Goal: Task Accomplishment & Management: Manage account settings

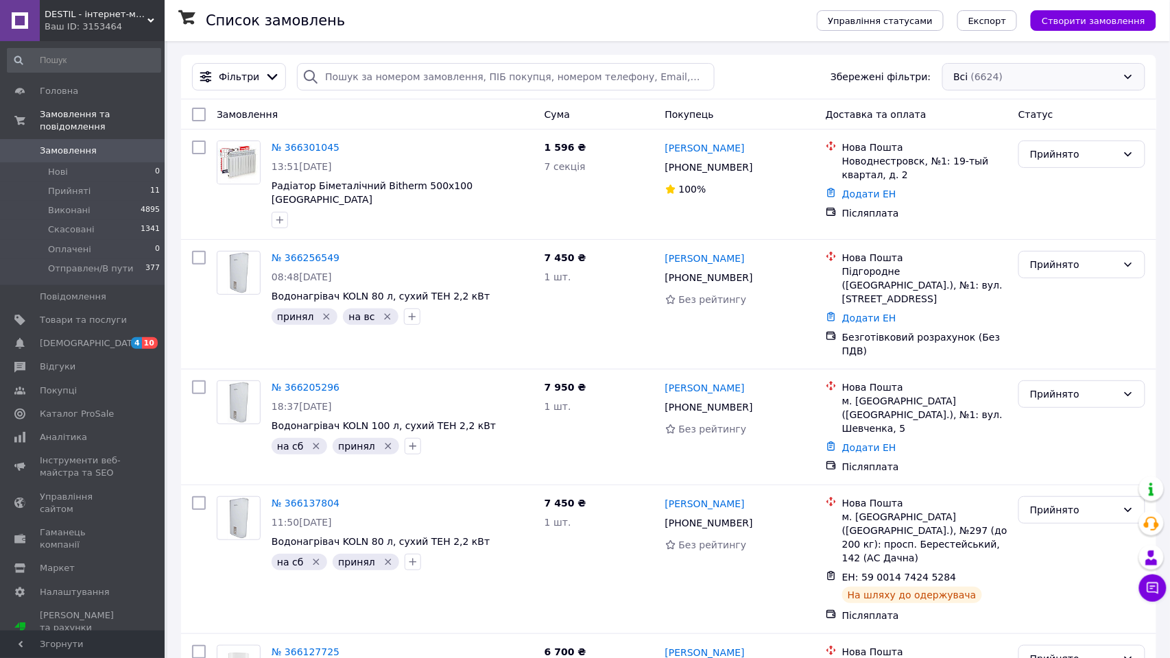
click at [1029, 84] on div "Всі (6624)" at bounding box center [1043, 76] width 203 height 27
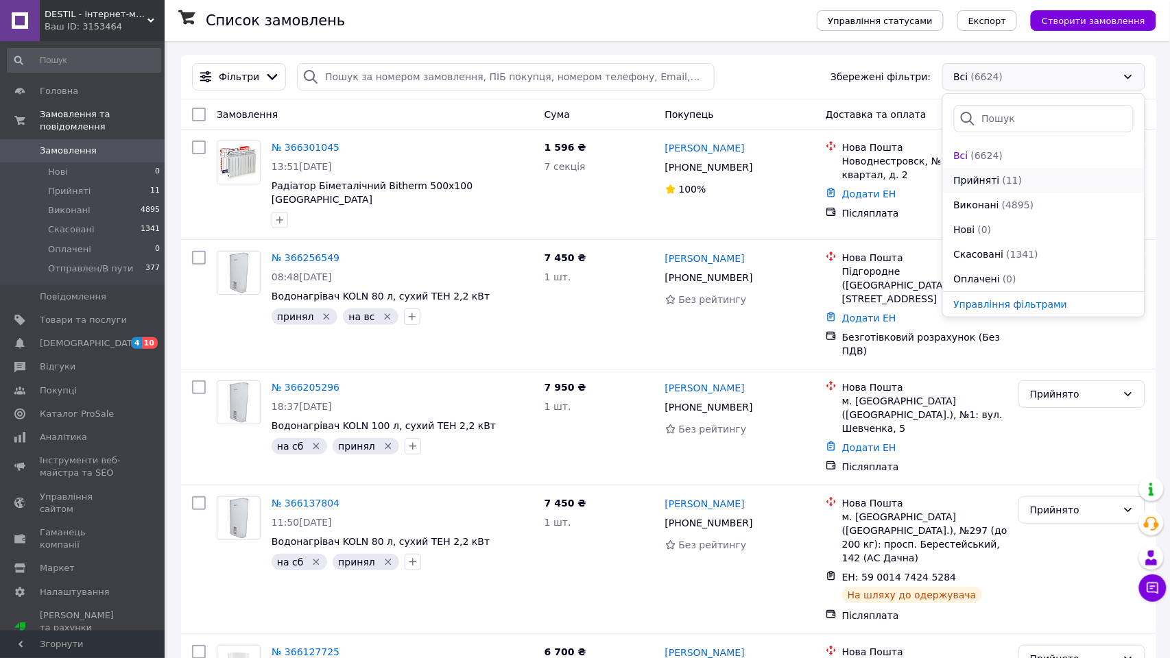
click at [994, 182] on span "Прийняті" at bounding box center [977, 180] width 46 height 14
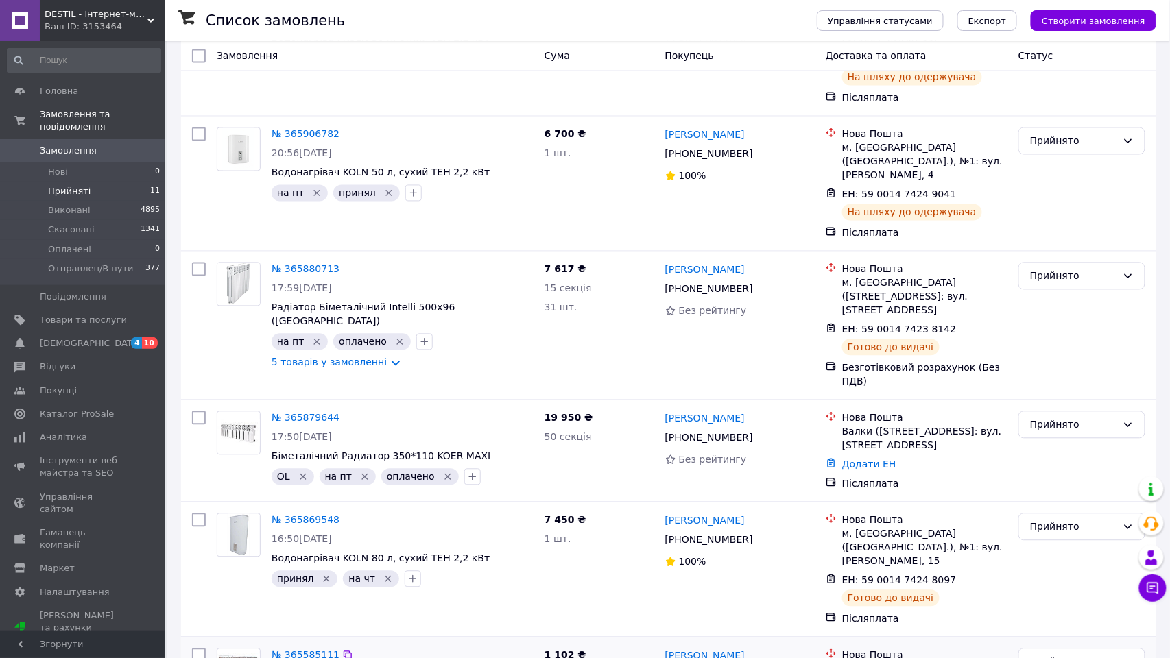
scroll to position [818, 0]
click at [193, 649] on input "checkbox" at bounding box center [199, 656] width 14 height 14
checkbox input "true"
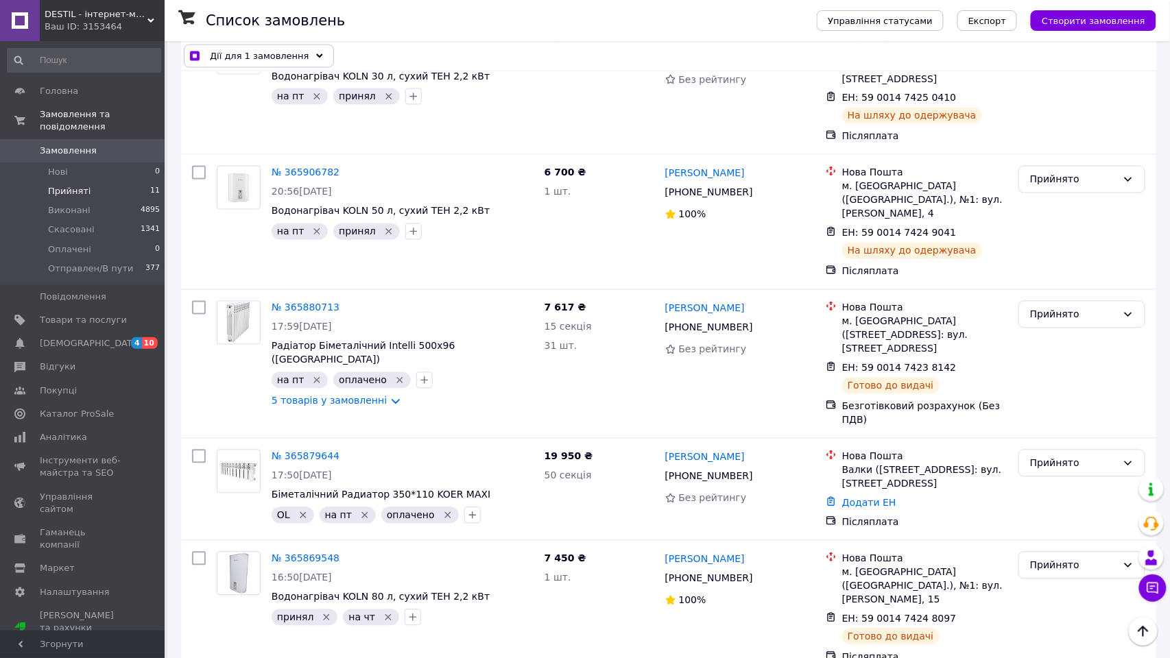
scroll to position [765, 0]
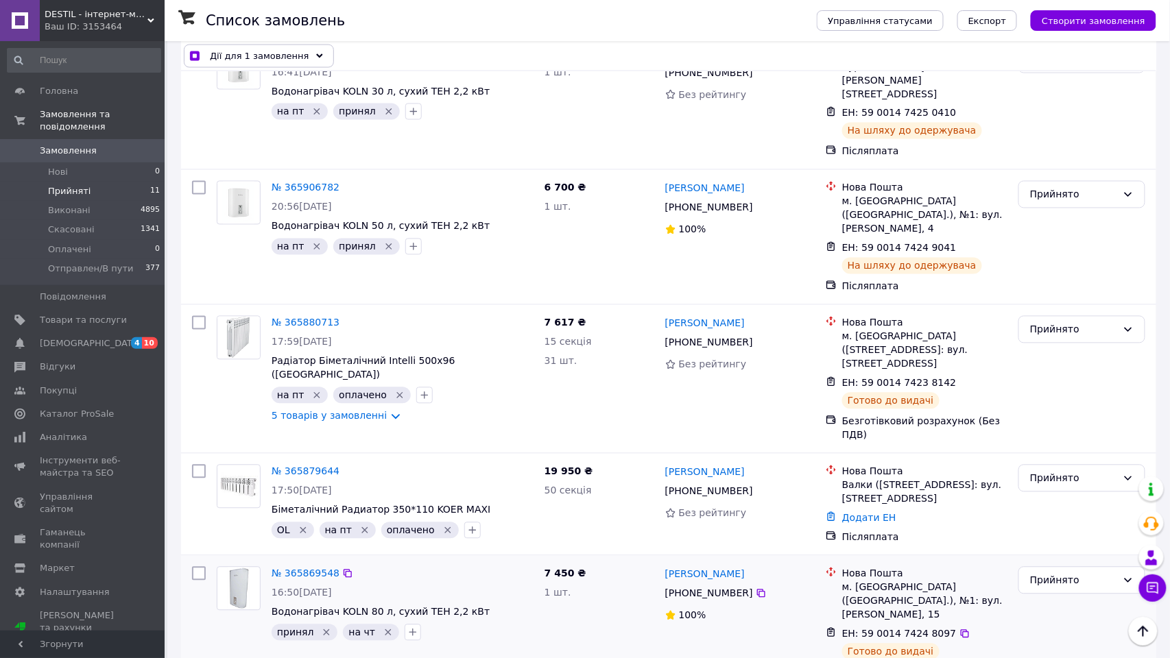
click at [196, 567] on input "checkbox" at bounding box center [199, 574] width 14 height 14
checkbox input "true"
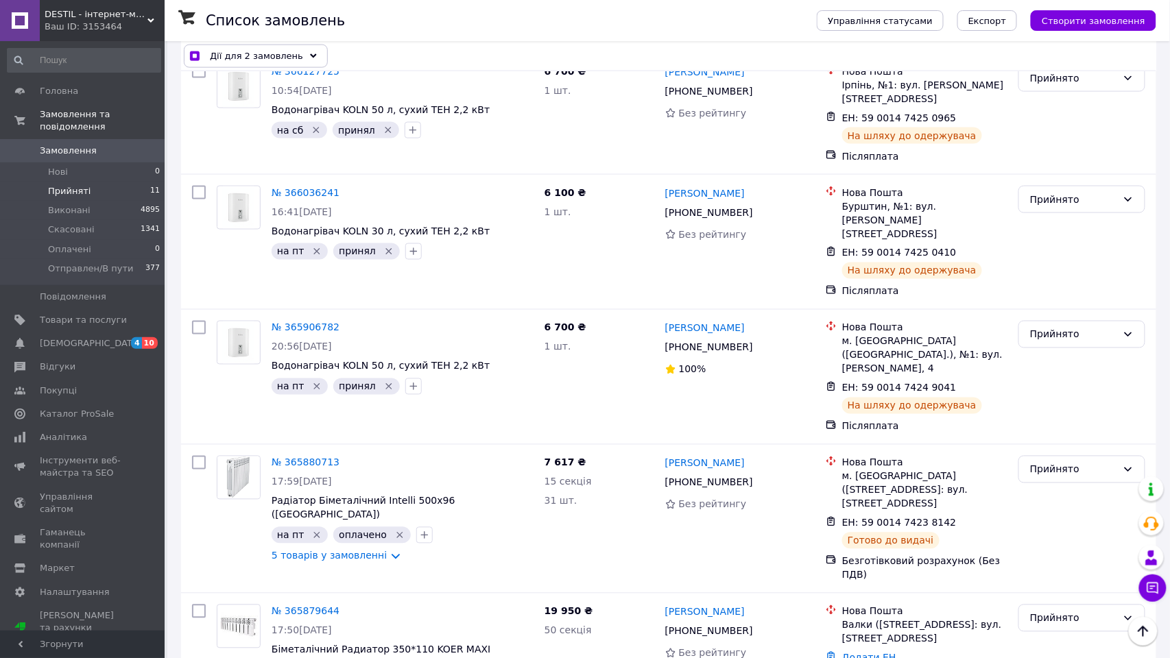
scroll to position [610, 0]
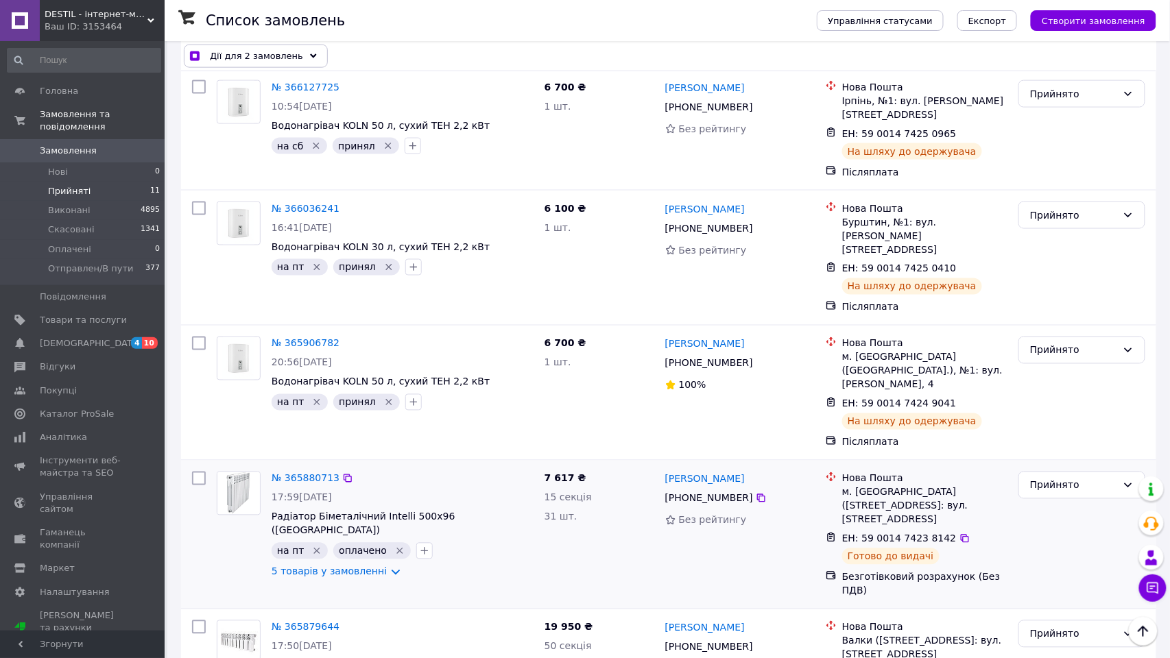
click at [197, 472] on input "checkbox" at bounding box center [199, 479] width 14 height 14
checkbox input "true"
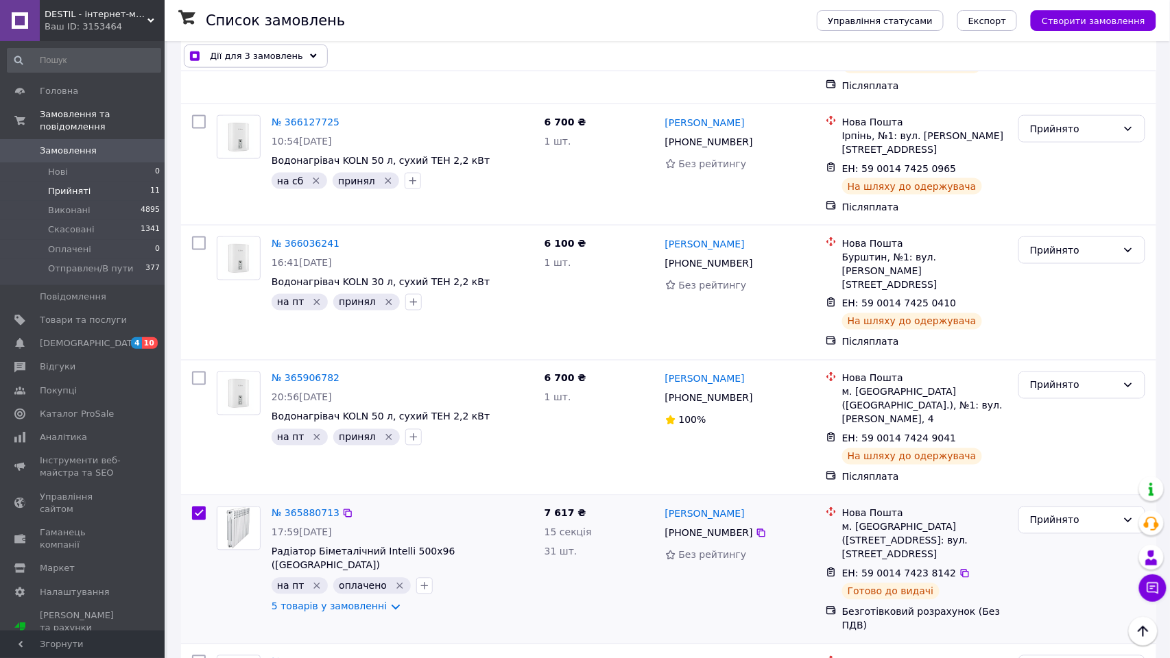
scroll to position [516, 0]
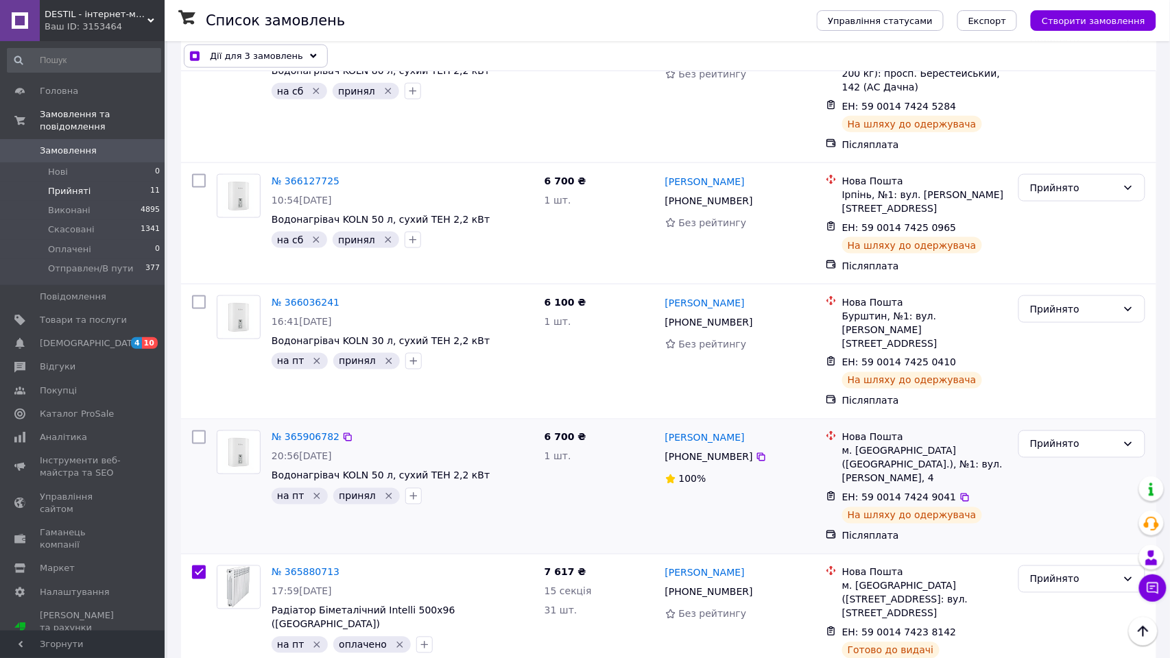
click at [202, 431] on input "checkbox" at bounding box center [199, 438] width 14 height 14
checkbox input "true"
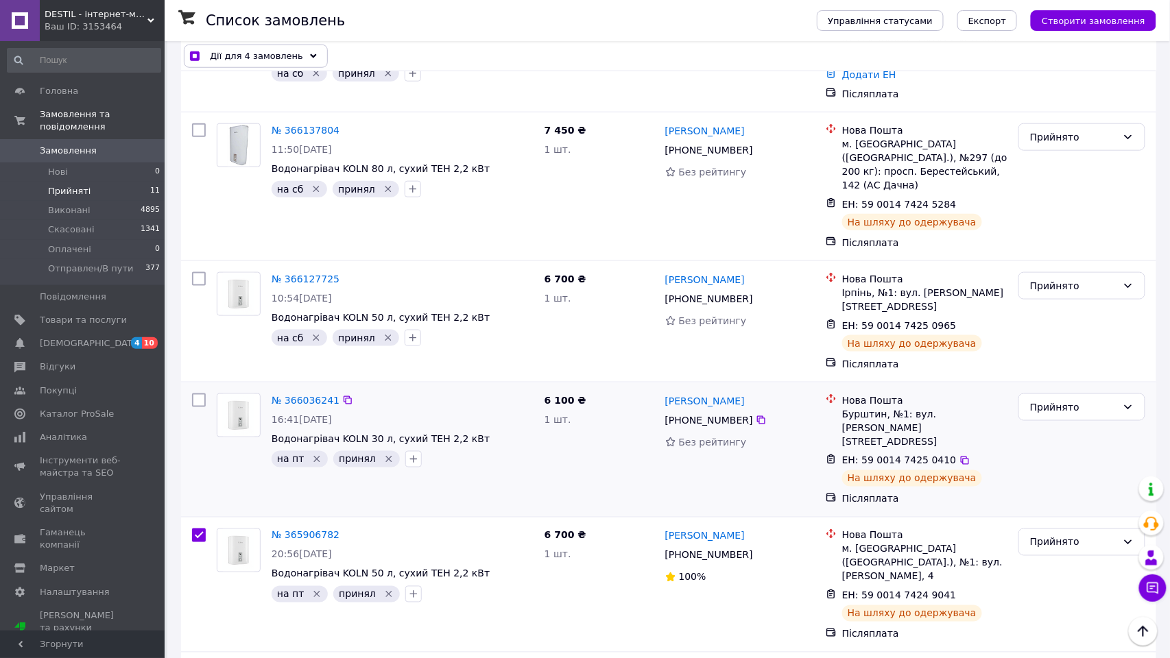
click at [199, 394] on input "checkbox" at bounding box center [199, 401] width 14 height 14
checkbox input "true"
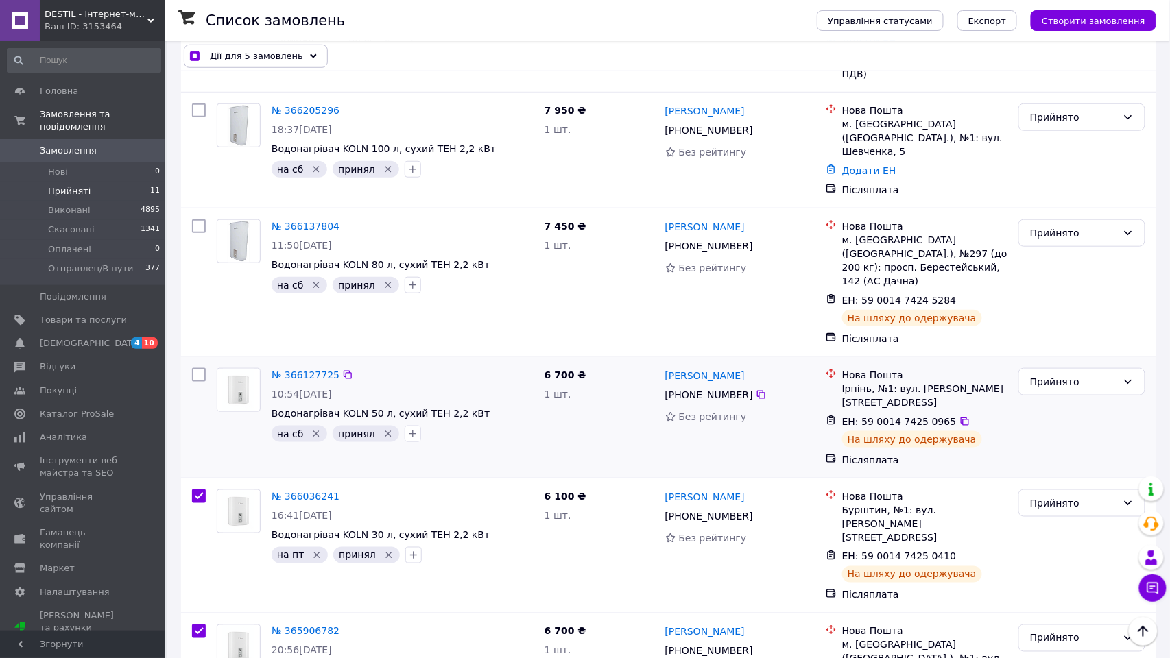
click at [198, 368] on input "checkbox" at bounding box center [199, 375] width 14 height 14
checkbox input "true"
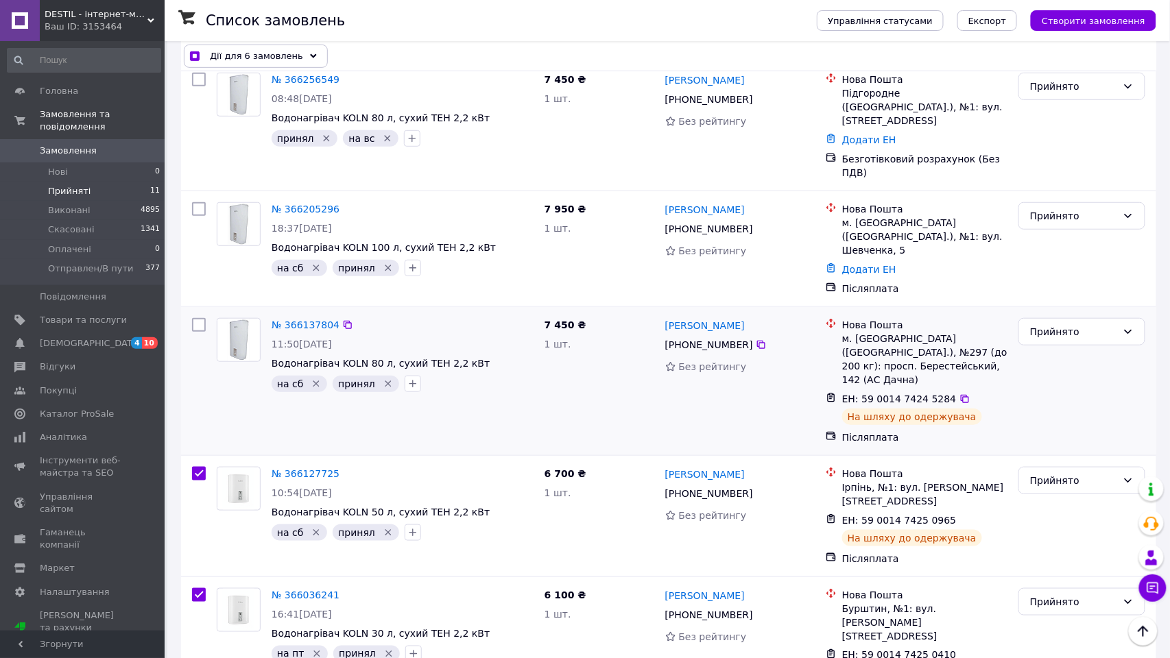
click at [197, 318] on input "checkbox" at bounding box center [199, 325] width 14 height 14
checkbox input "true"
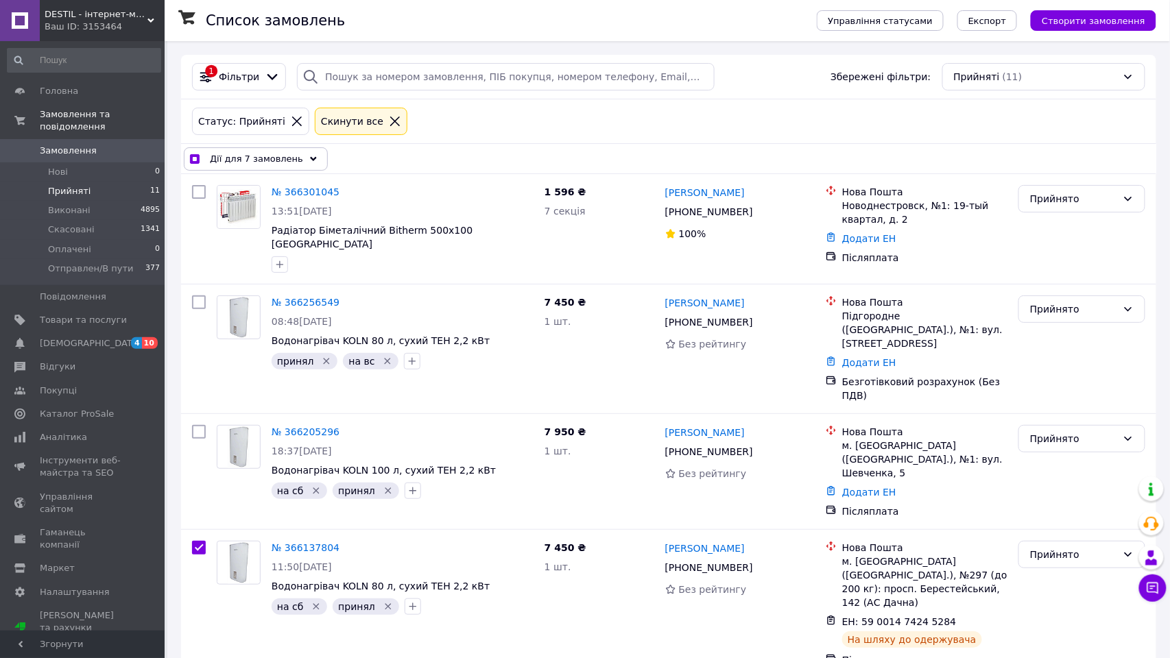
scroll to position [0, 0]
click at [286, 165] on span "Дії для 7 замовлень" at bounding box center [256, 159] width 93 height 14
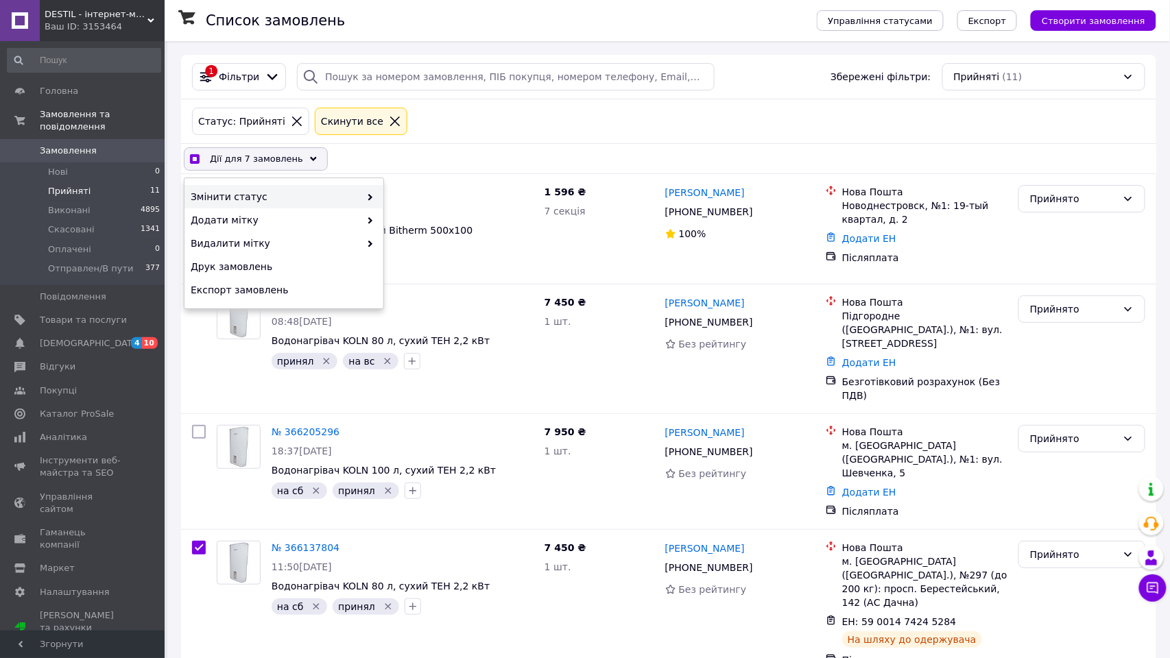
checkbox input "true"
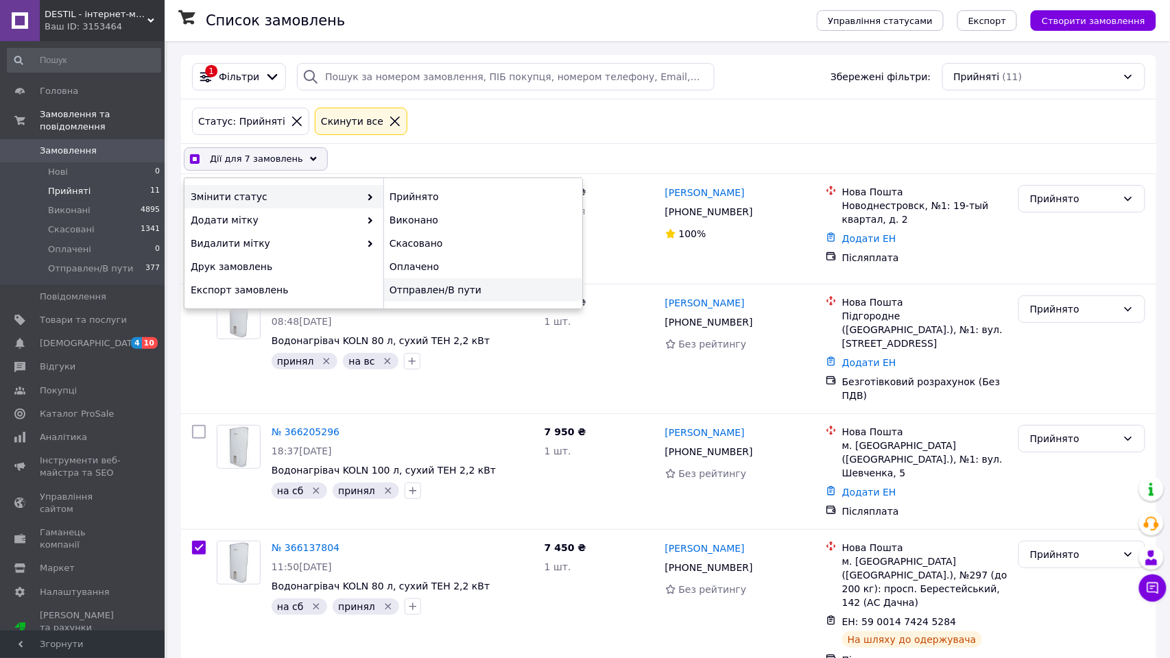
click at [459, 294] on div "Отправлен/В пути" at bounding box center [482, 289] width 199 height 23
checkbox input "false"
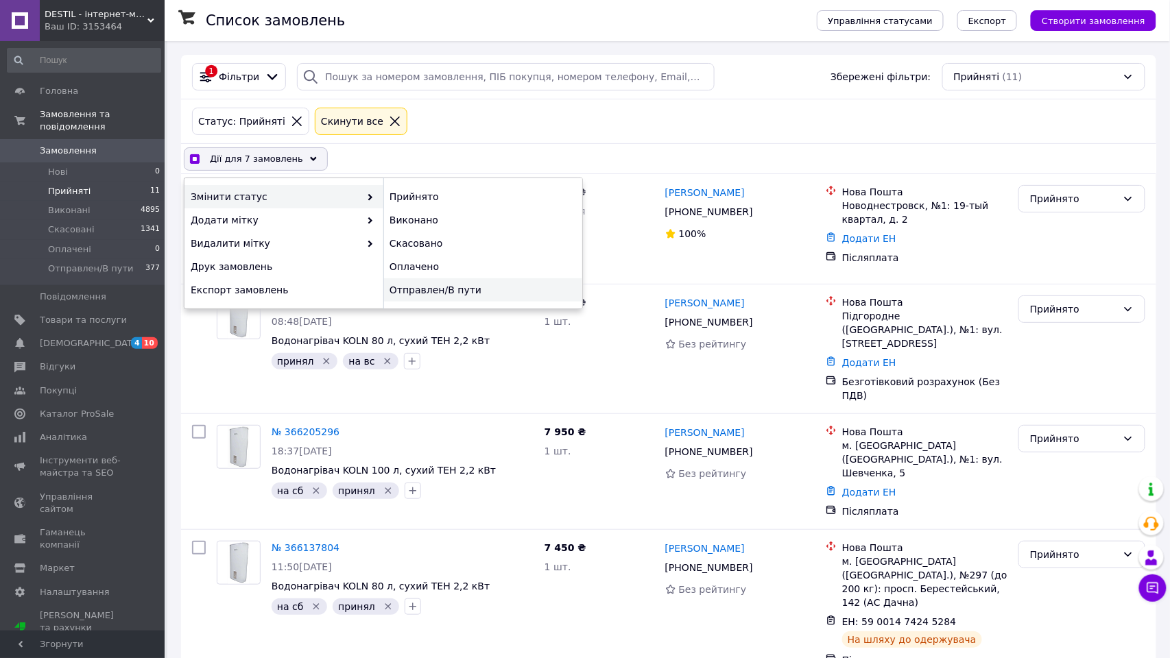
checkbox input "false"
